Goal: Task Accomplishment & Management: Complete application form

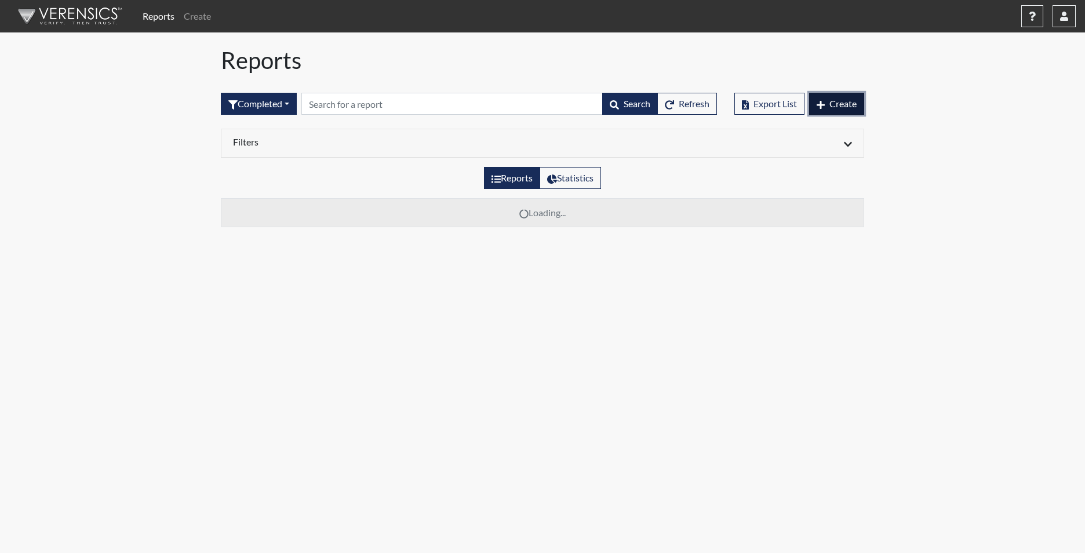
click at [832, 100] on span "Create" at bounding box center [842, 103] width 27 height 11
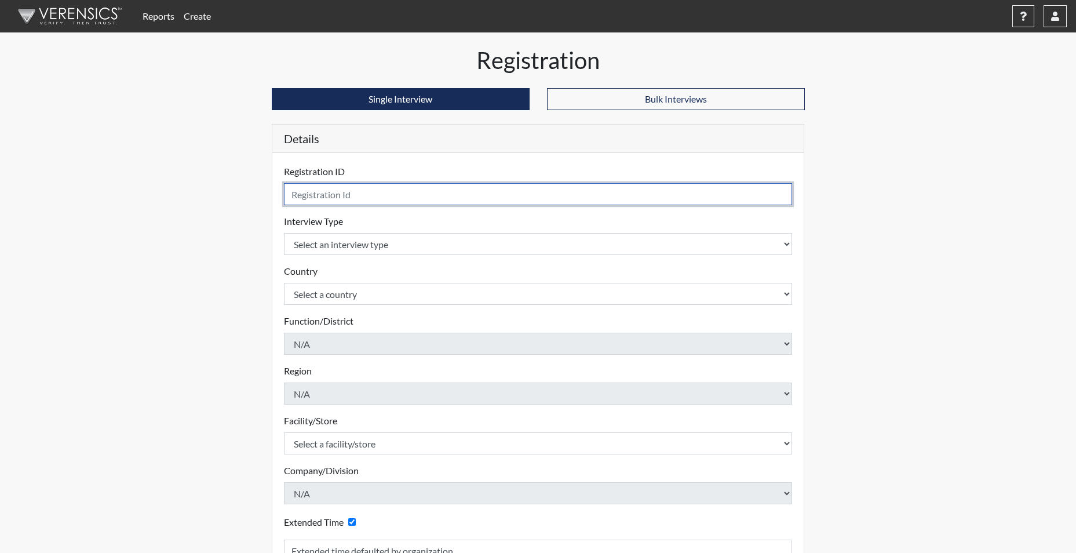
click at [346, 201] on input "text" at bounding box center [538, 194] width 509 height 22
type input "ASANCHEZ2699"
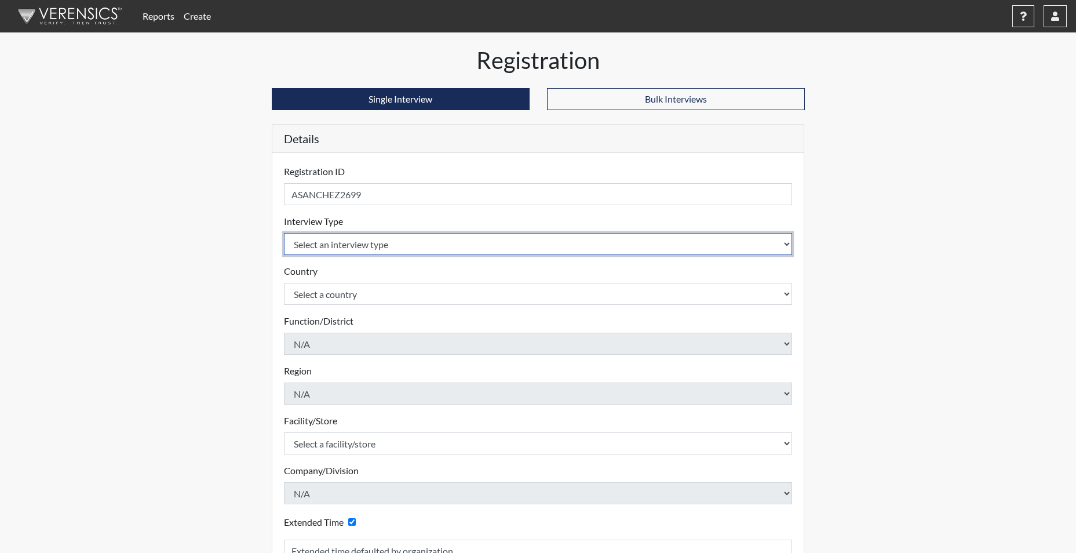
click at [336, 246] on select "Select an interview type Corrections Pre-Employment" at bounding box center [538, 244] width 509 height 22
select select "ff733e93-e1bf-11ea-9c9f-0eff0cf7eb8f"
click at [284, 233] on select "Select an interview type Corrections Pre-Employment" at bounding box center [538, 244] width 509 height 22
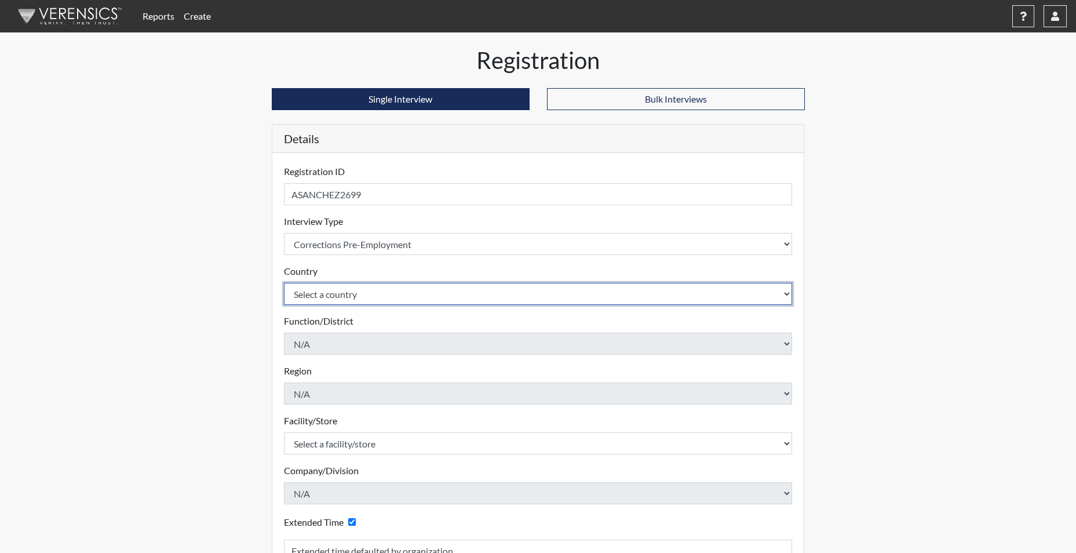
click at [330, 302] on select "Select a country United States Mexico" at bounding box center [538, 294] width 509 height 22
select select "united-states-of-america"
click at [284, 283] on select "Select a country United States Mexico" at bounding box center [538, 294] width 509 height 22
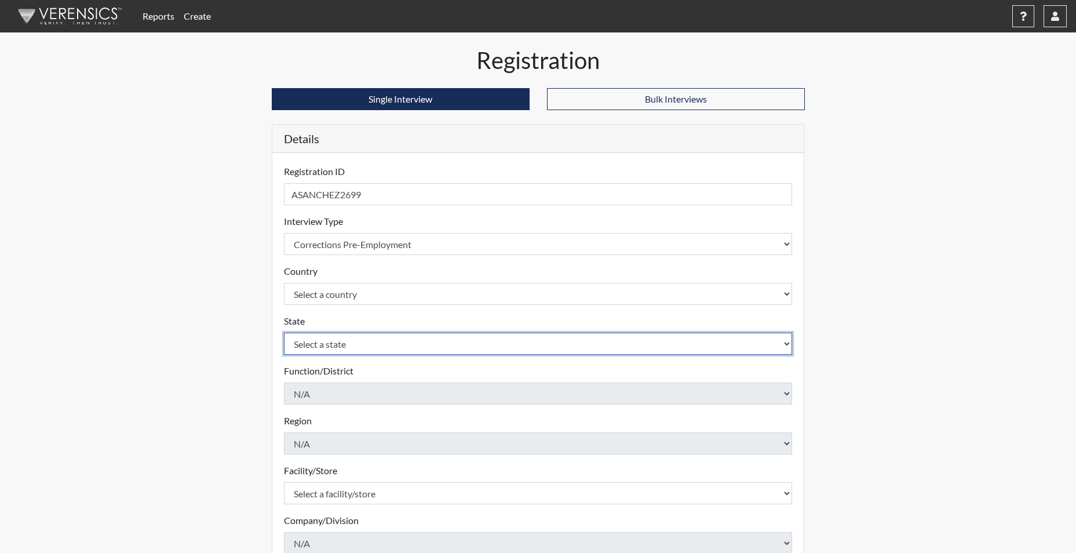
click at [326, 349] on select "Select a state Alabama Alaska Arizona Arkansas California Colorado Connecticut …" at bounding box center [538, 344] width 509 height 22
select select "SC"
click at [284, 333] on select "Select a state Alabama Alaska Arizona Arkansas California Colorado Connecticut …" at bounding box center [538, 344] width 509 height 22
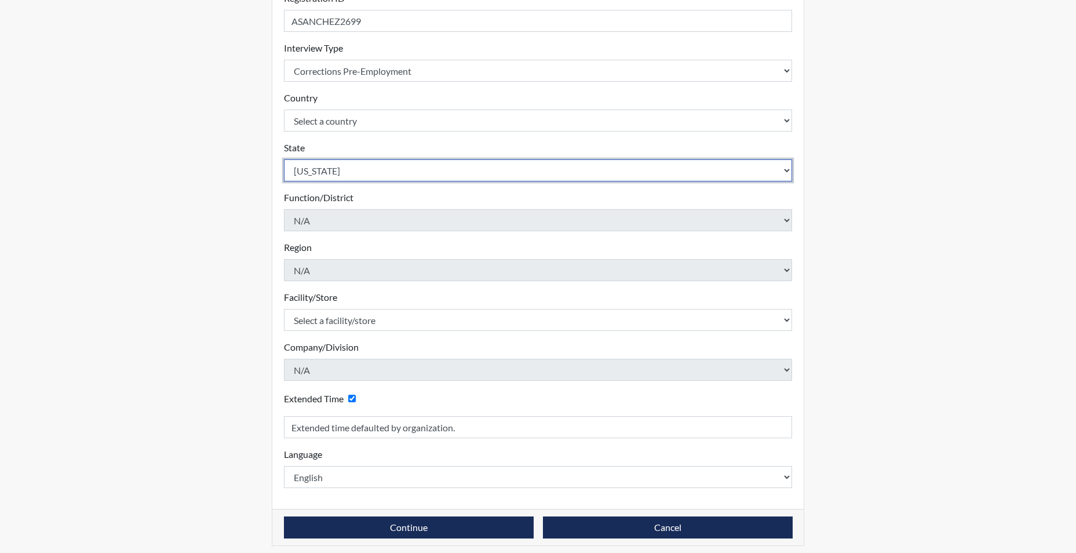
scroll to position [180, 0]
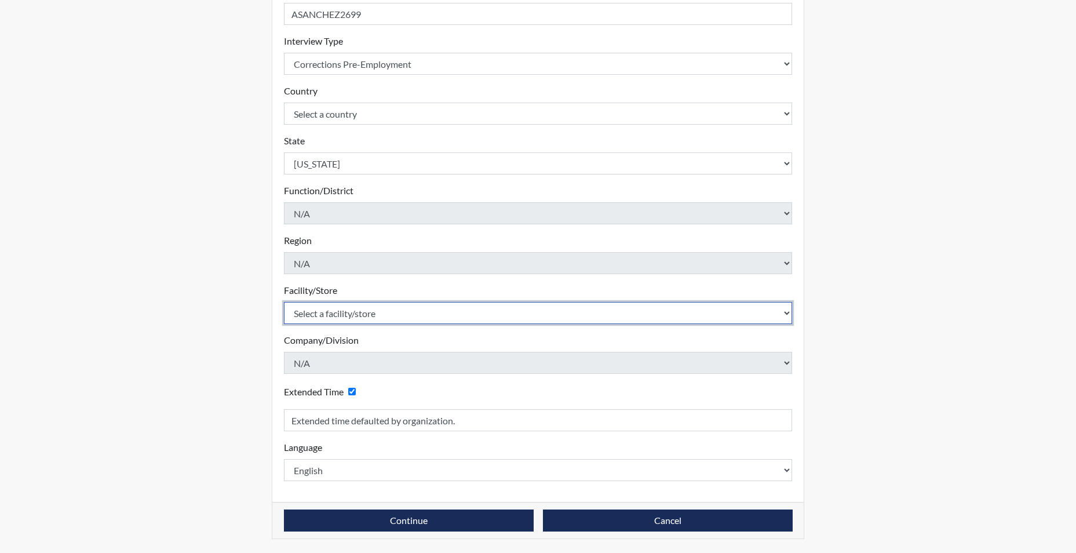
click at [341, 314] on select "Select a facility/store Allendale CI Broad River CI Camille Graham CI Division …" at bounding box center [538, 313] width 509 height 22
select select "61ab0ec9-3915-4257-bc03-7b4f61d7e4e7"
click at [284, 302] on select "Select a facility/store Allendale CI Broad River CI Camille Graham CI Division …" at bounding box center [538, 313] width 509 height 22
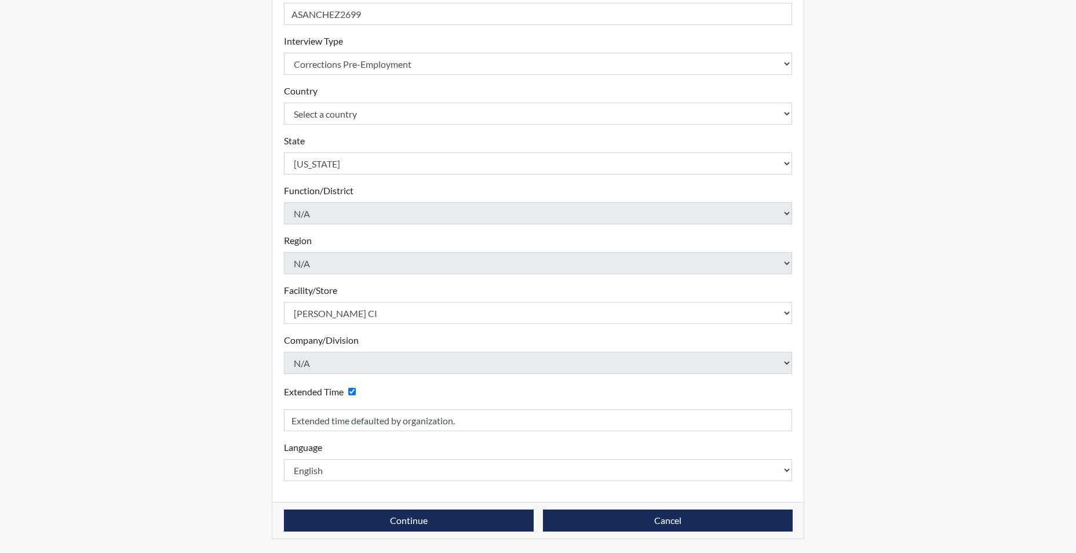
click at [339, 498] on div "Registration ID ASANCHEZ2699 Please provide a registration ID. Interview Type S…" at bounding box center [538, 237] width 532 height 529
click at [350, 526] on button "Continue" at bounding box center [409, 520] width 250 height 22
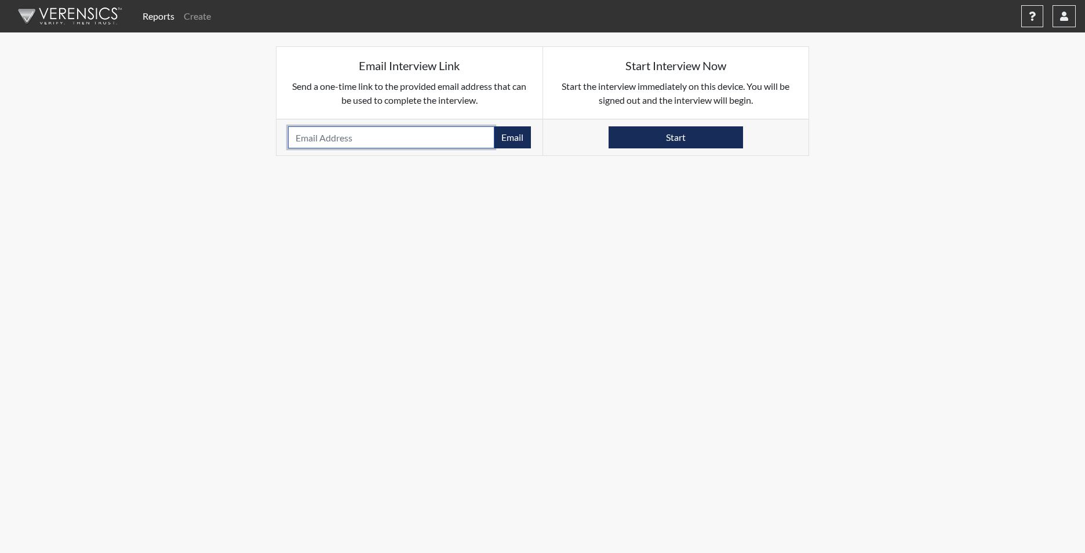
click at [337, 140] on input "email" at bounding box center [391, 137] width 206 height 22
paste input "ALYSSABSANCHEZ@HOTMAIL.COM"
type input "ALYSSABSANCHEZ@HOTMAIL.COM"
click at [526, 130] on button "Email" at bounding box center [512, 137] width 37 height 22
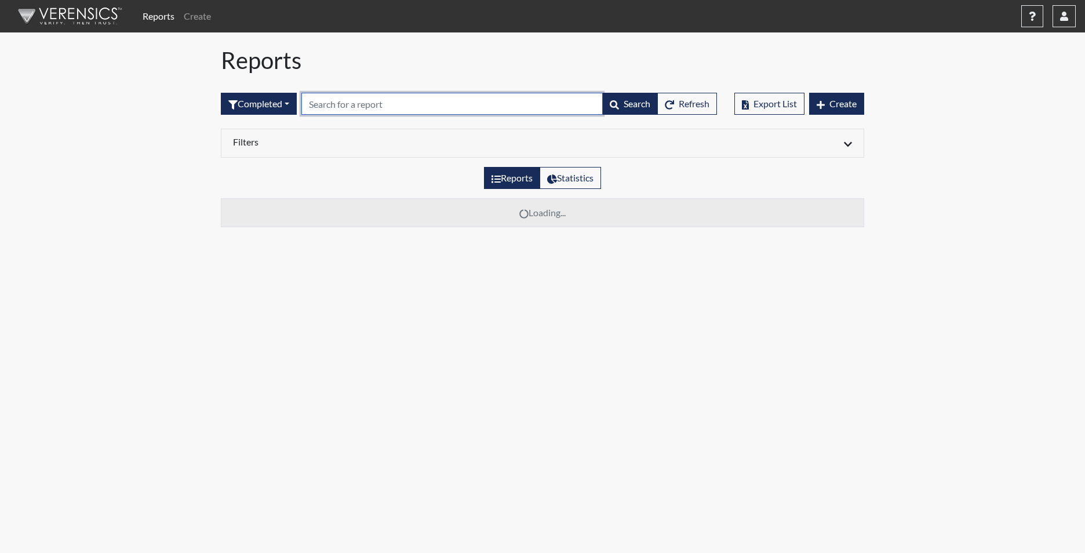
click at [374, 100] on input "text" at bounding box center [451, 104] width 301 height 22
type input "2699"
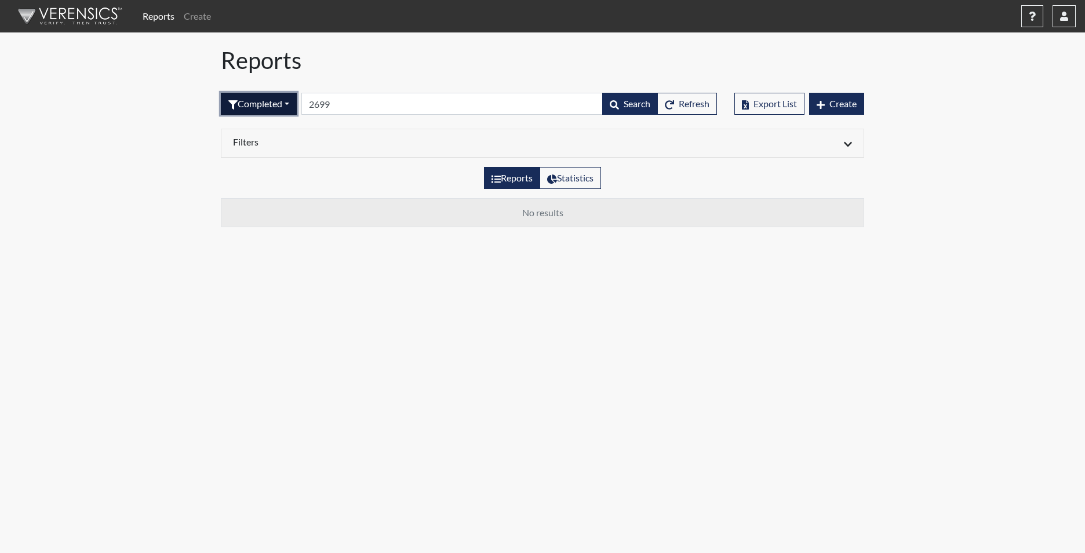
click at [269, 104] on button "Completed" at bounding box center [259, 104] width 76 height 22
click at [271, 165] on button "Sent by email" at bounding box center [267, 167] width 92 height 19
